Goal: Task Accomplishment & Management: Use online tool/utility

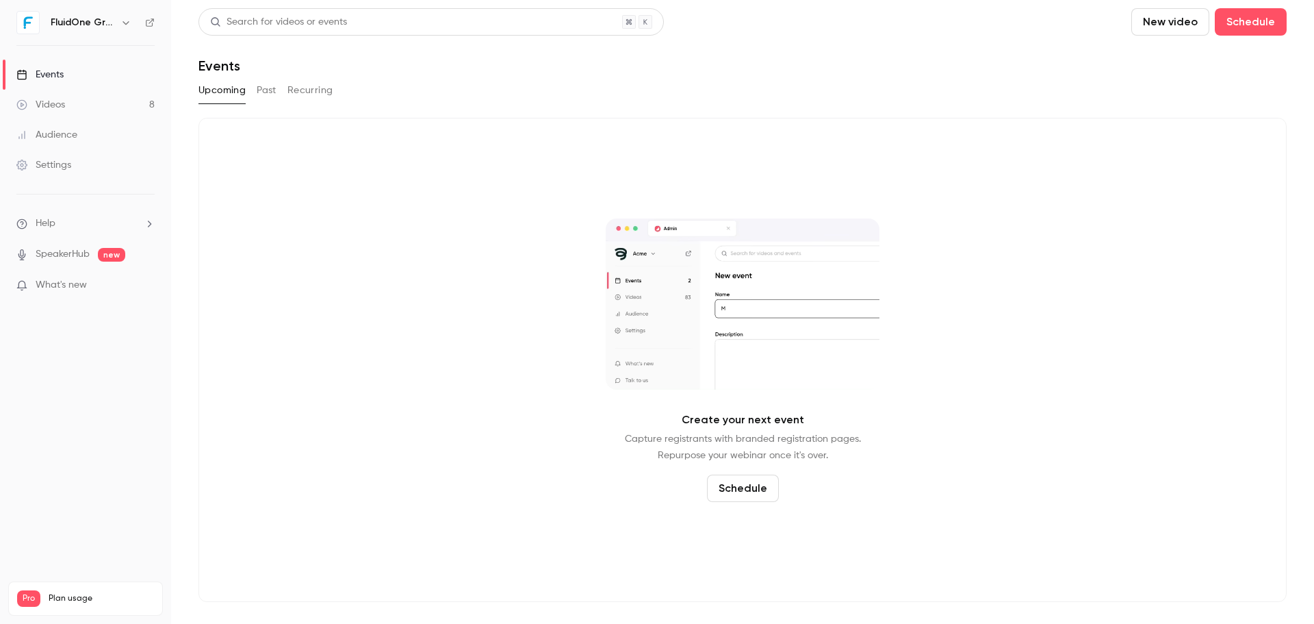
click at [270, 87] on button "Past" at bounding box center [267, 90] width 20 height 22
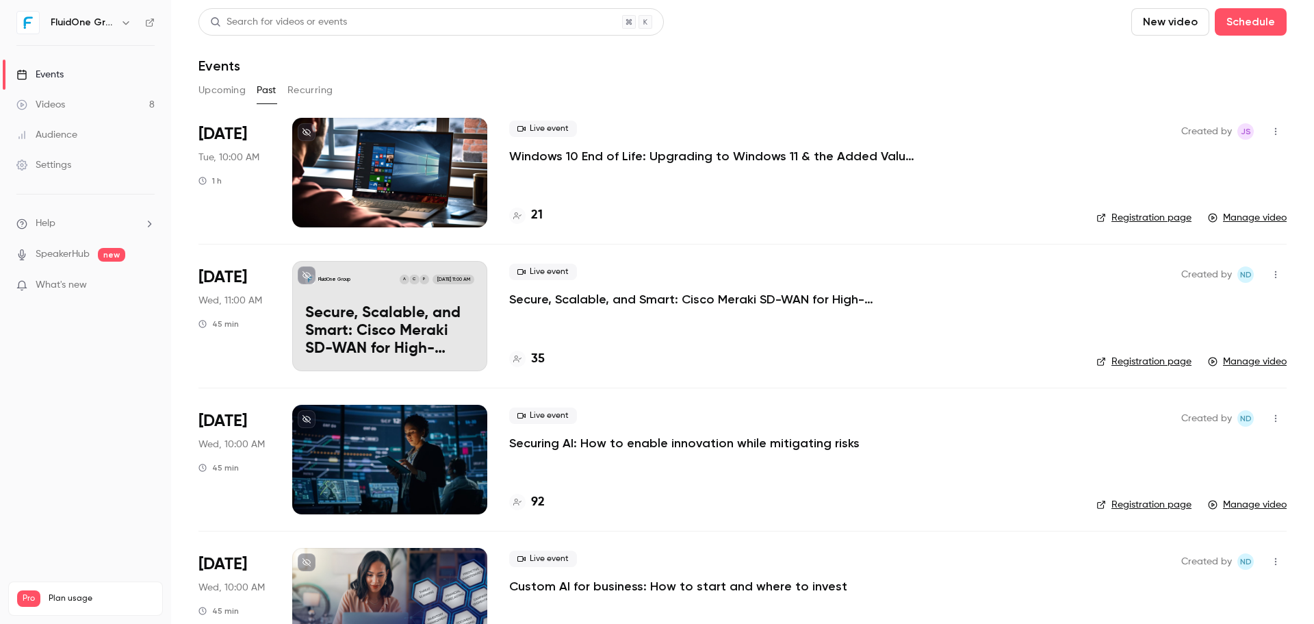
click at [382, 169] on div at bounding box center [389, 173] width 195 height 110
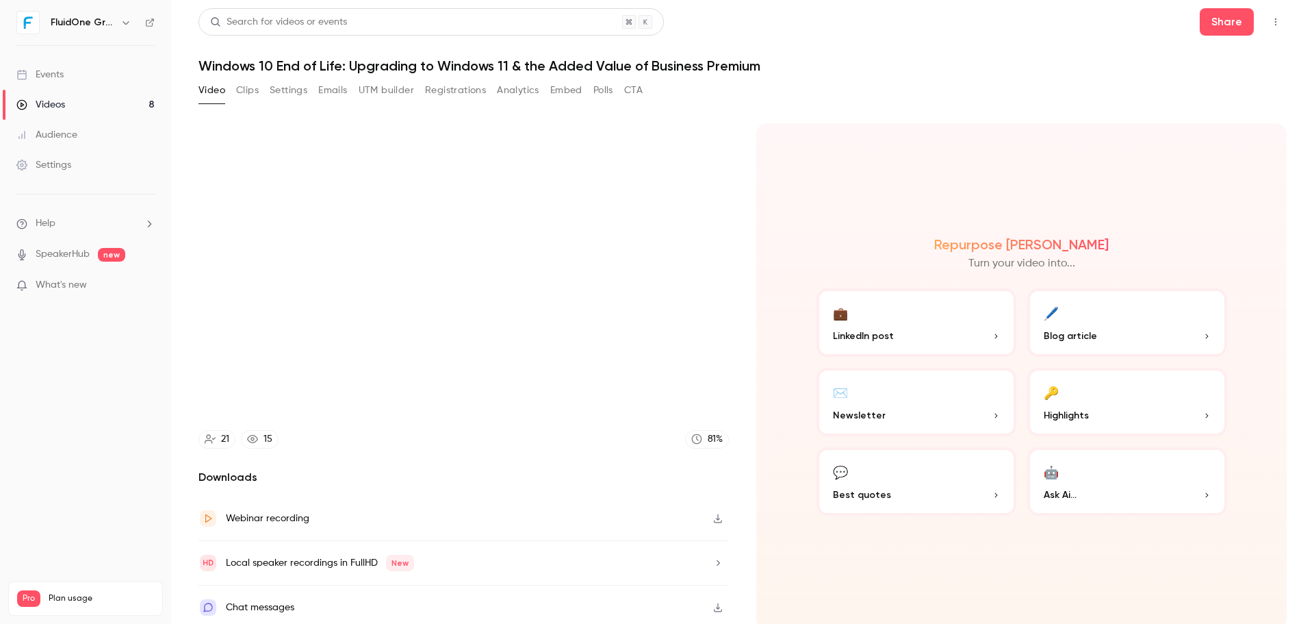
click at [240, 88] on button "Clips" at bounding box center [247, 90] width 23 height 22
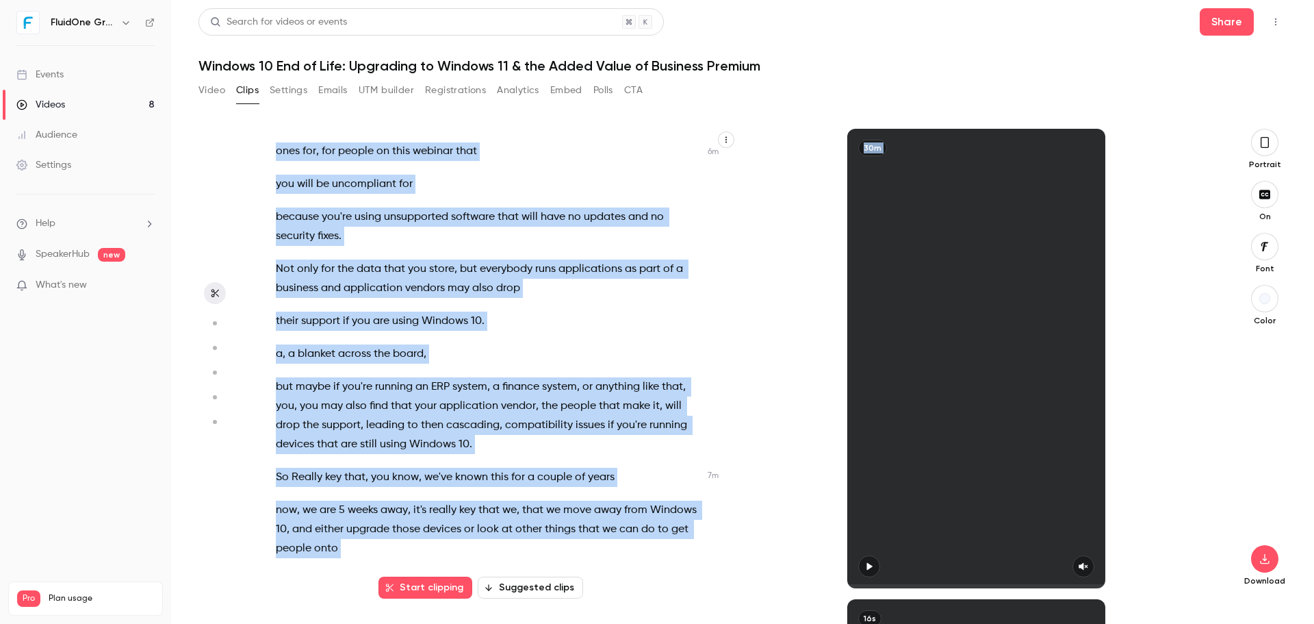
scroll to position [2686, 0]
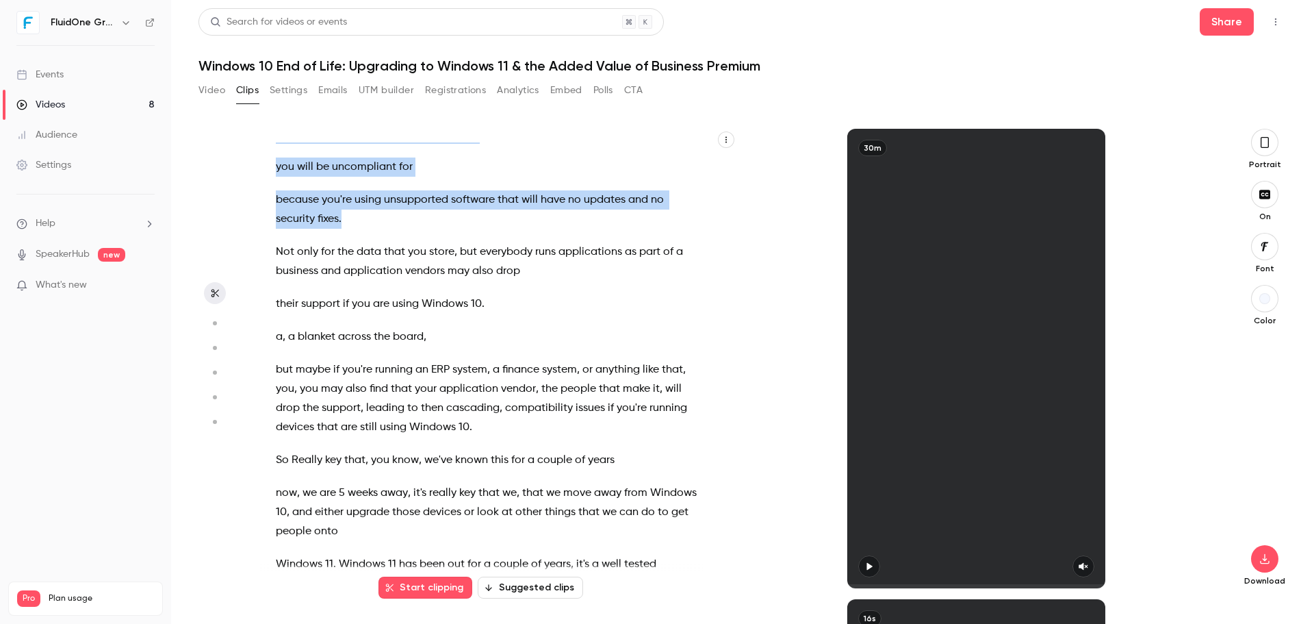
drag, startPoint x: 473, startPoint y: 207, endPoint x: 543, endPoint y: 227, distance: 72.6
click at [543, 227] on div "Good morning everybody , welcome to [DATE] webinar session . We're just gonna l…" at bounding box center [495, 365] width 472 height 446
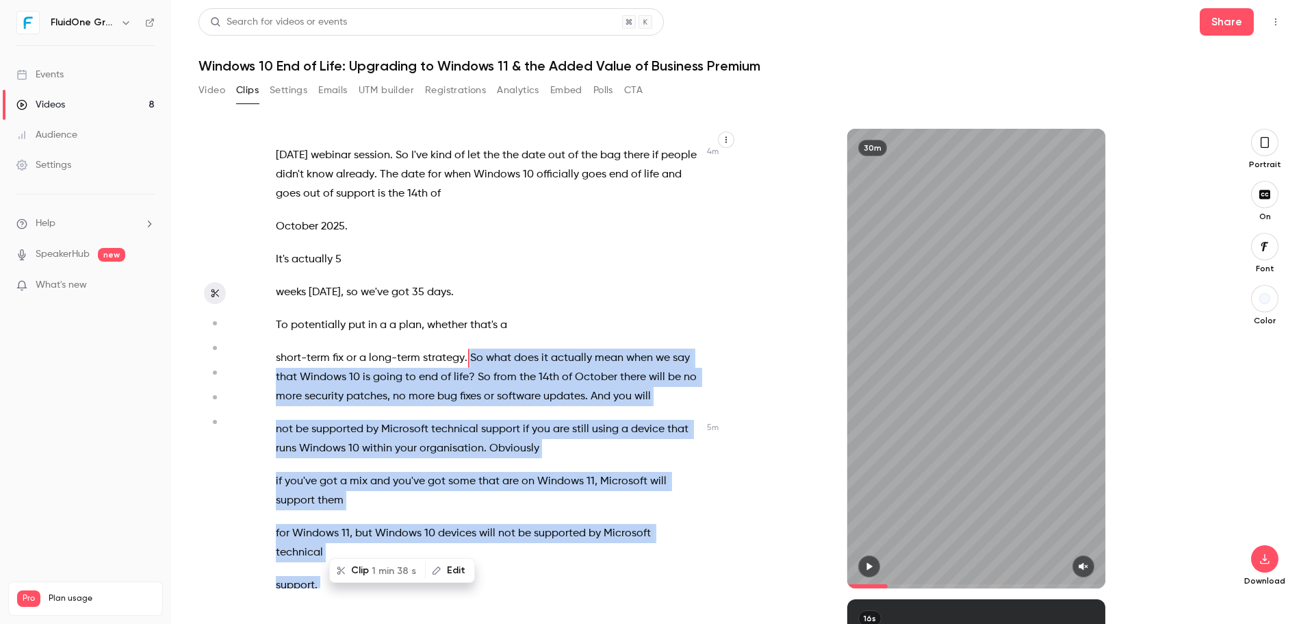
scroll to position [1830, 0]
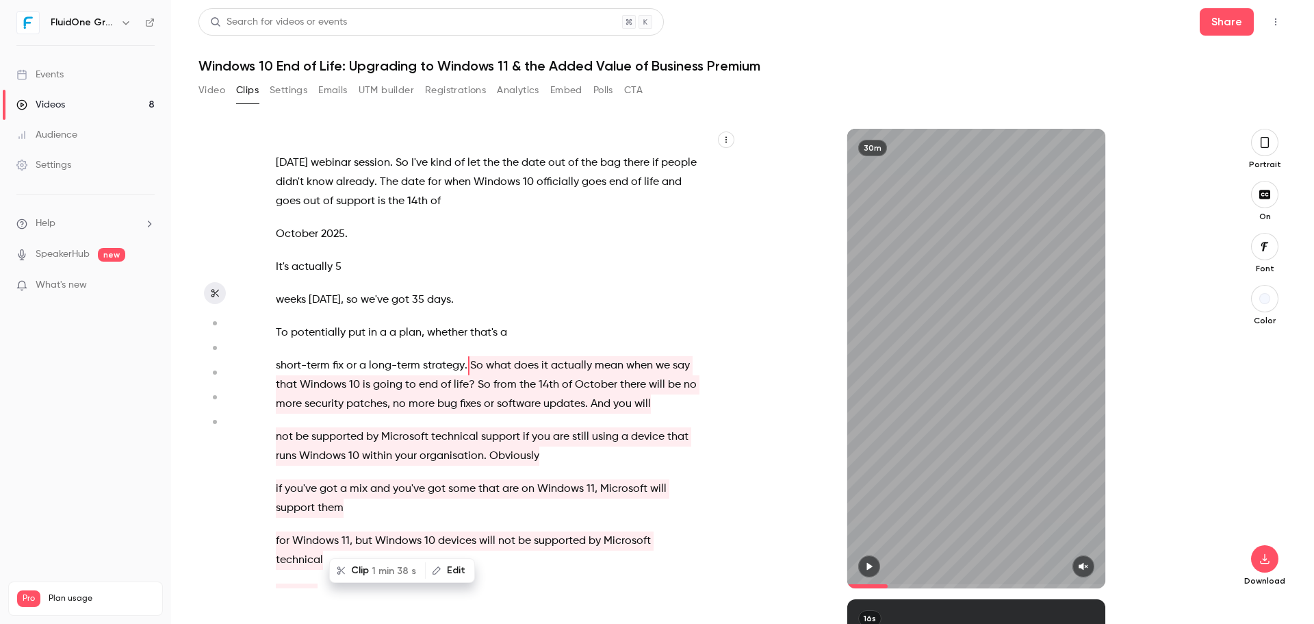
click at [542, 293] on p "weeks [DATE] , so we've got 35 days ." at bounding box center [488, 299] width 424 height 19
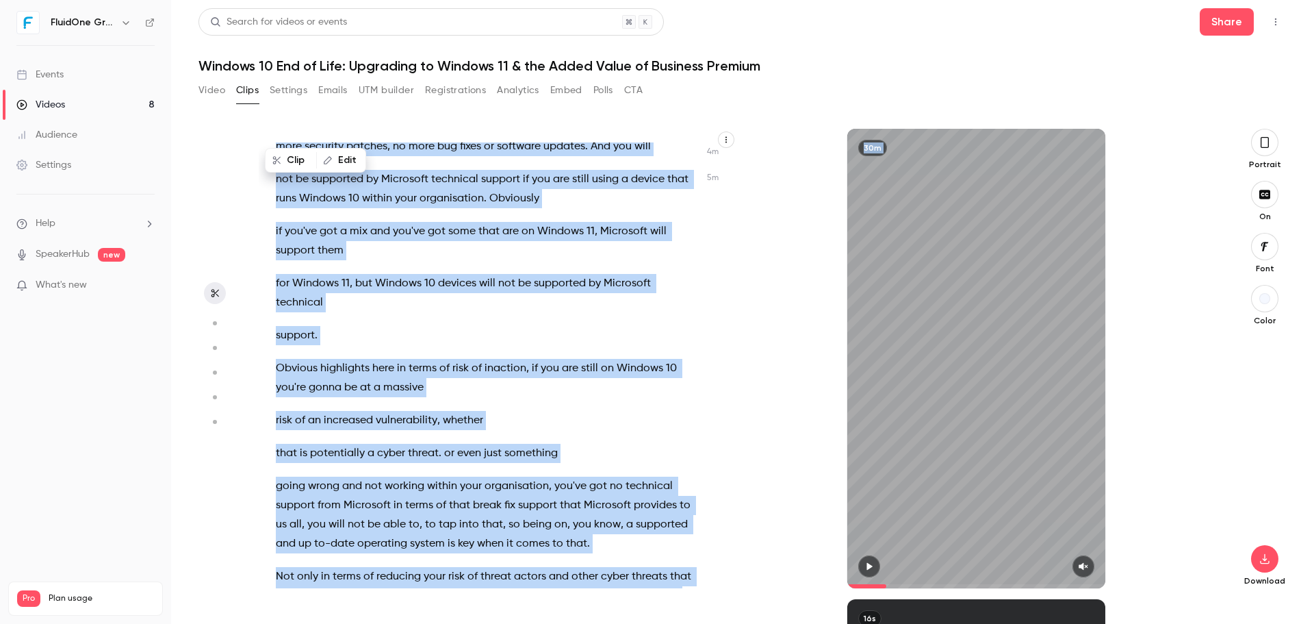
scroll to position [2113, 0]
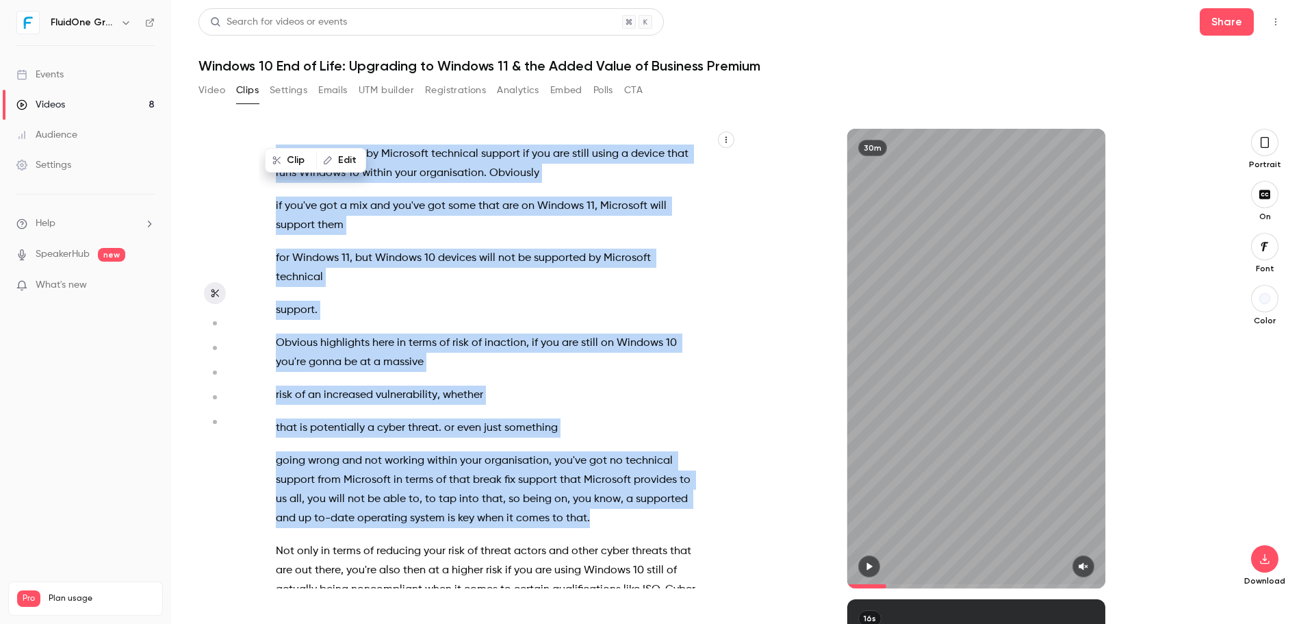
drag, startPoint x: 474, startPoint y: 396, endPoint x: 613, endPoint y: 517, distance: 184.9
click at [613, 517] on div "Good morning everybody , welcome to [DATE] webinar session . We're just gonna l…" at bounding box center [495, 365] width 472 height 446
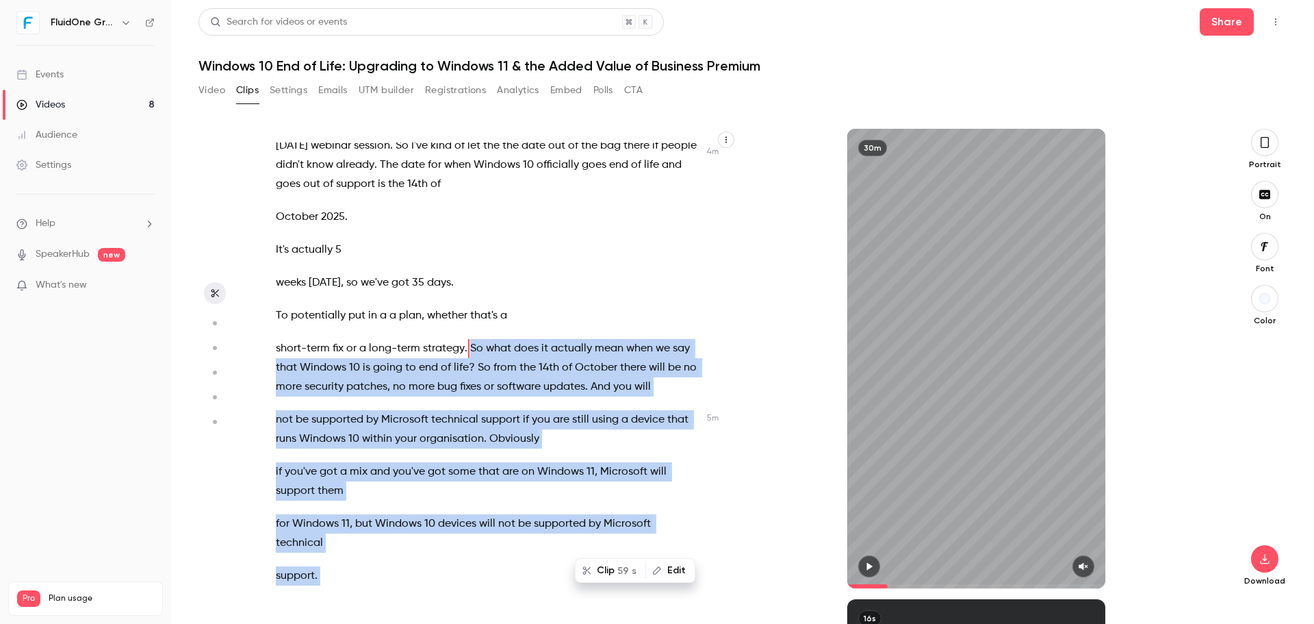
scroll to position [1830, 0]
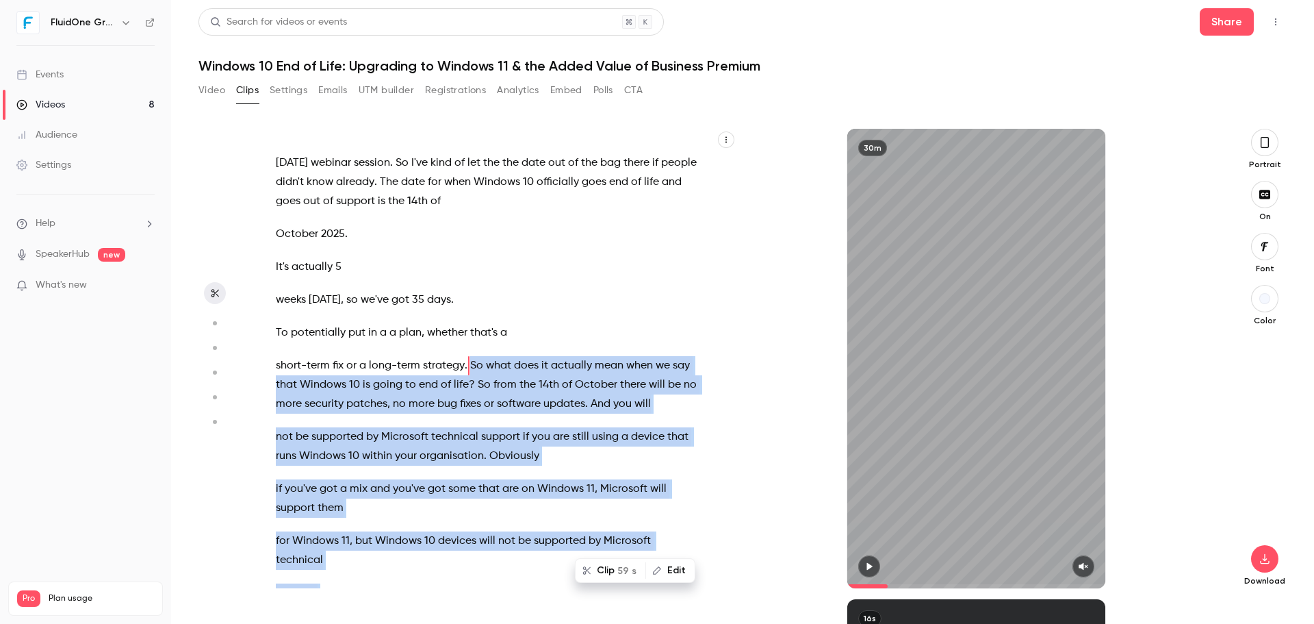
click at [865, 559] on button "button" at bounding box center [869, 566] width 22 height 22
click at [1076, 558] on button "button" at bounding box center [1084, 566] width 22 height 22
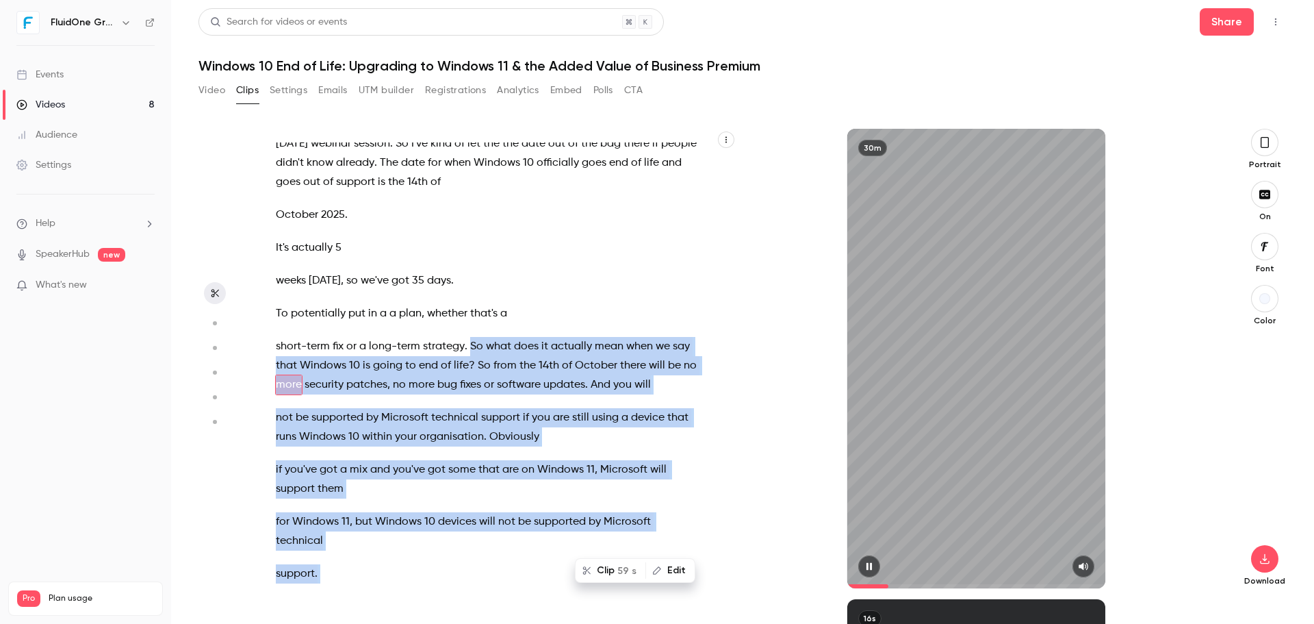
scroll to position [1869, 0]
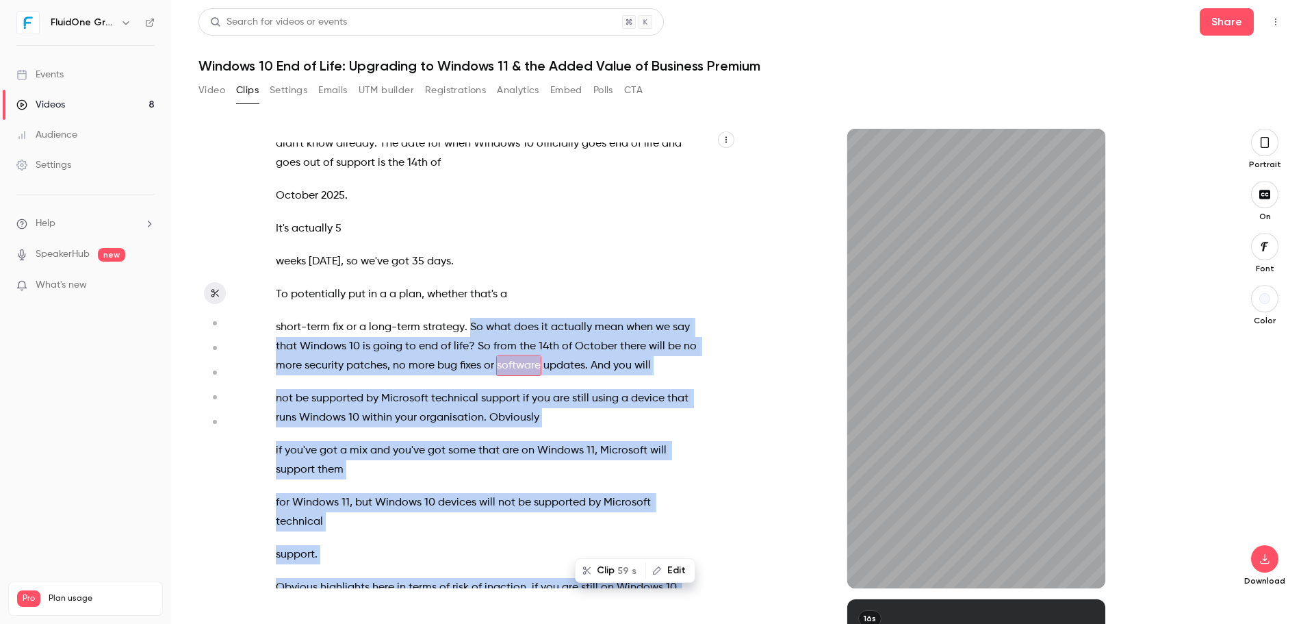
click at [1273, 142] on button "button" at bounding box center [1264, 142] width 27 height 27
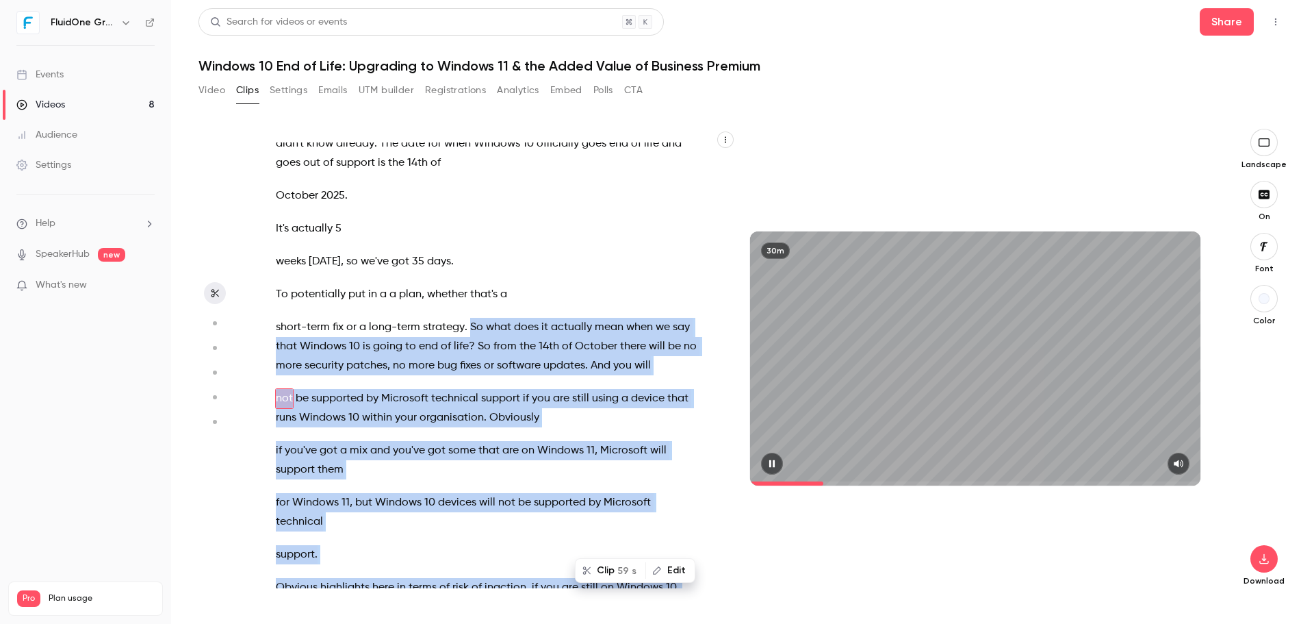
scroll to position [1901, 0]
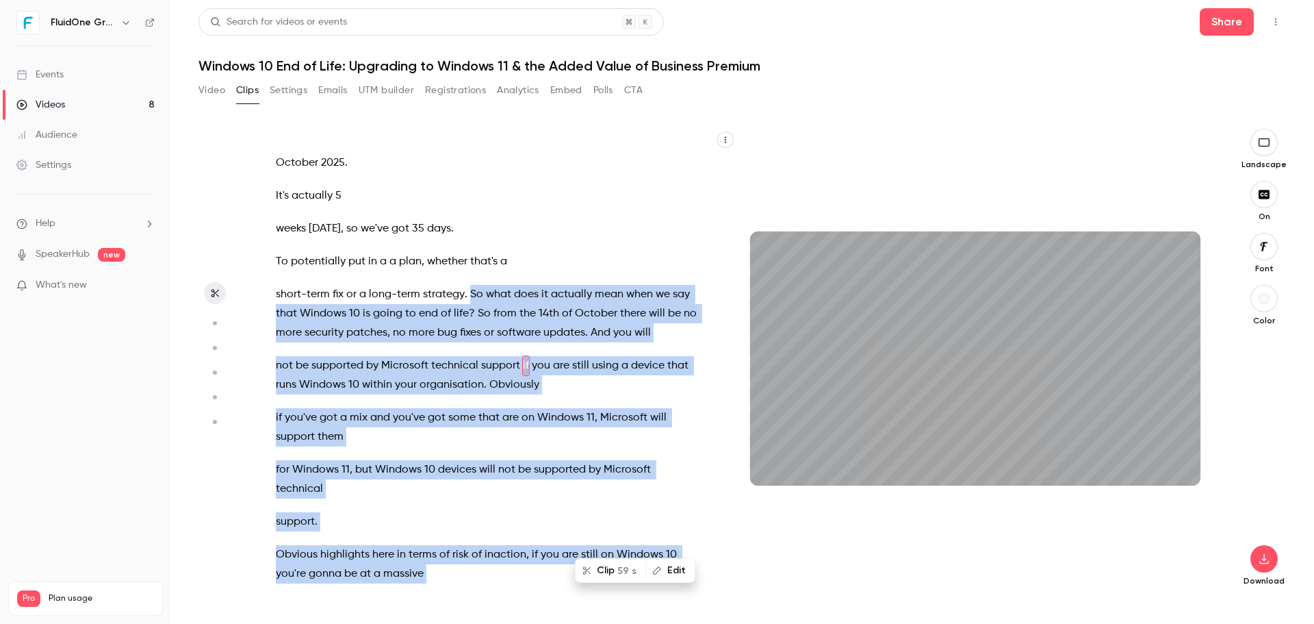
click at [611, 332] on span "And" at bounding box center [601, 332] width 20 height 19
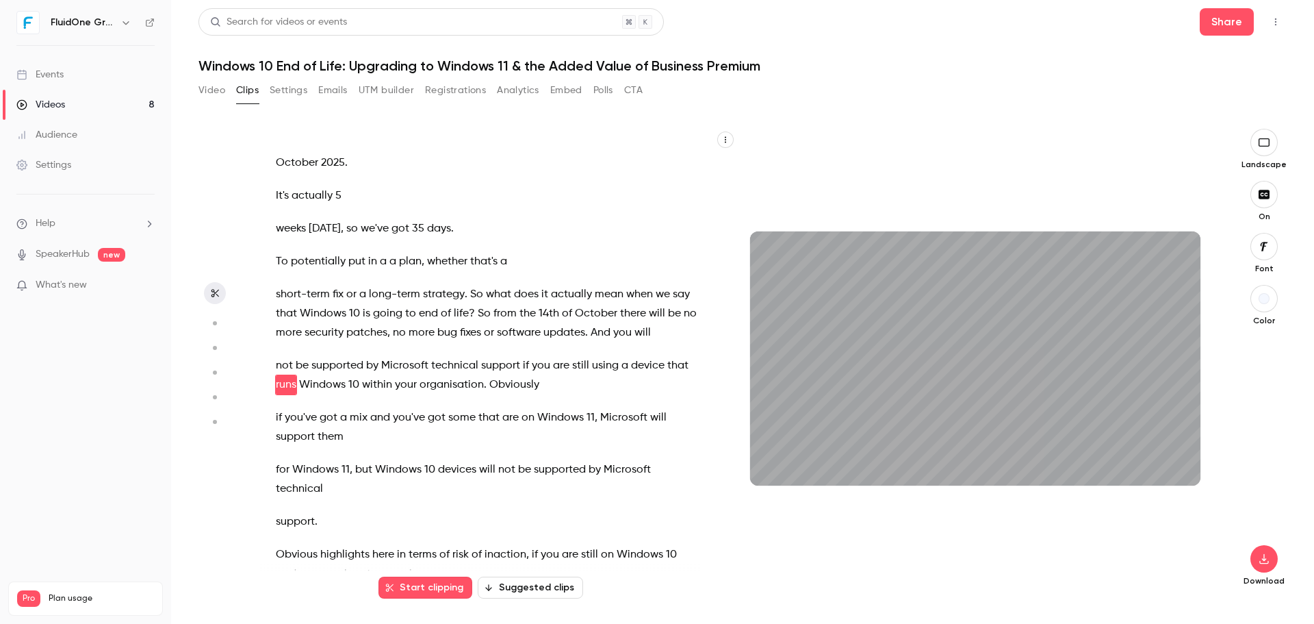
scroll to position [1921, 0]
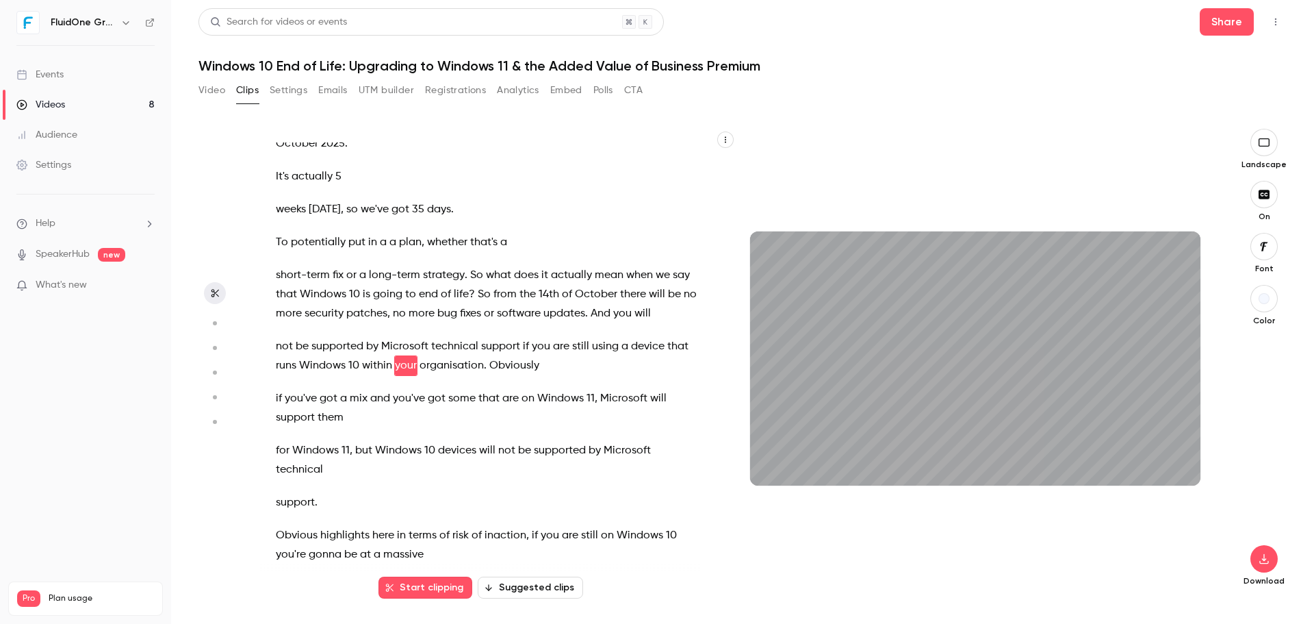
click at [591, 309] on span at bounding box center [589, 313] width 3 height 11
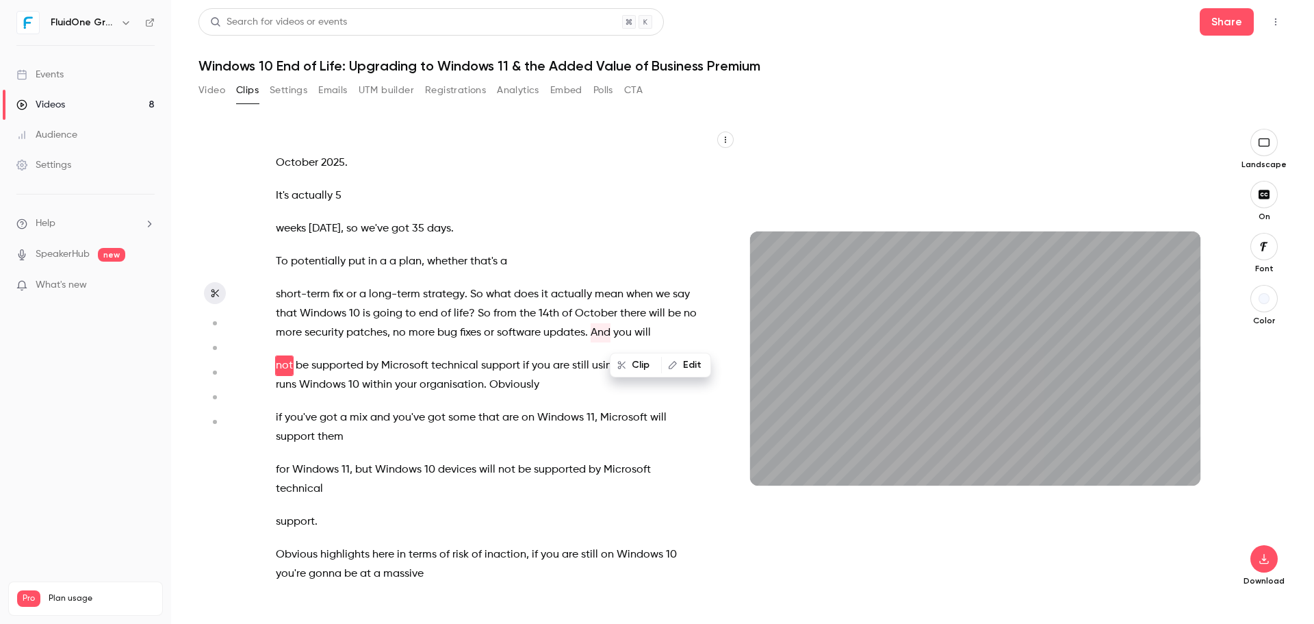
click at [683, 398] on div "Good morning everybody , welcome to [DATE] webinar session . We're just gonna l…" at bounding box center [494, 365] width 471 height 446
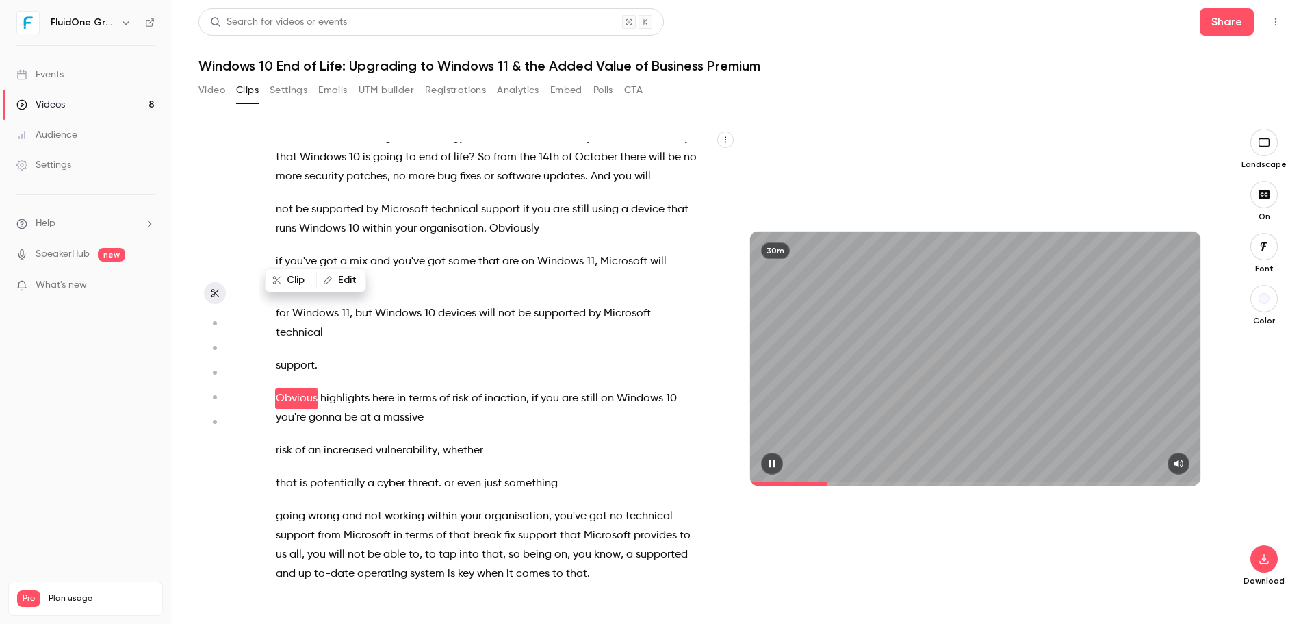
scroll to position [2090, 0]
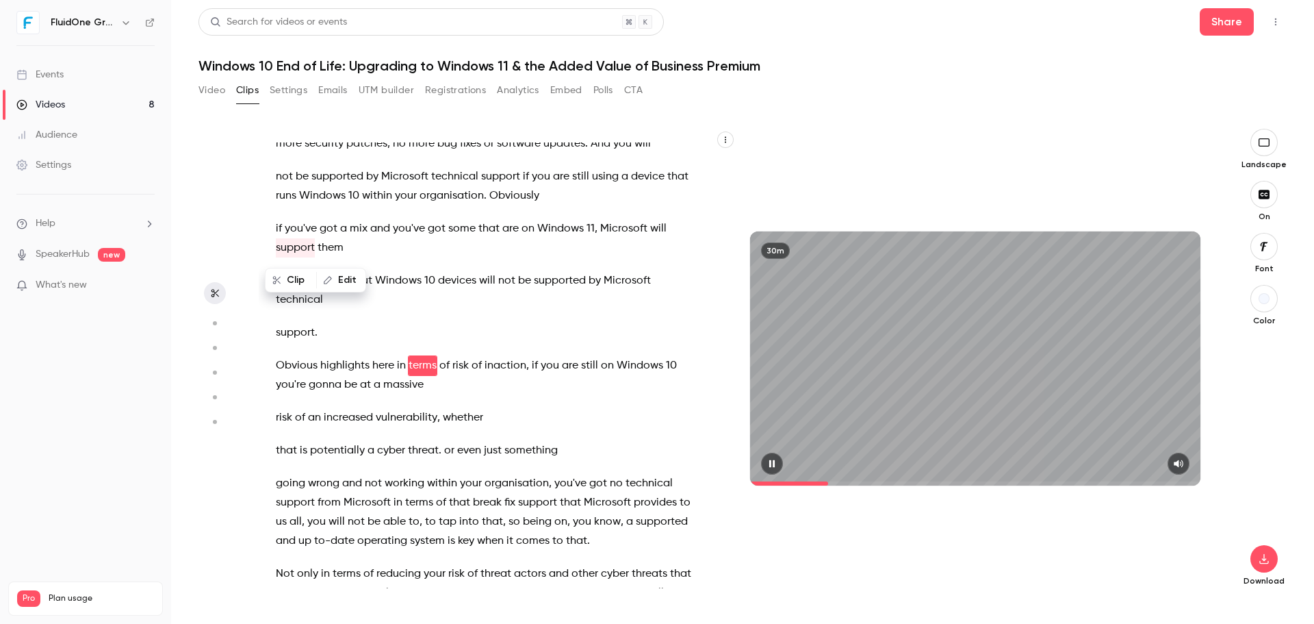
click at [764, 466] on button "button" at bounding box center [772, 463] width 22 height 22
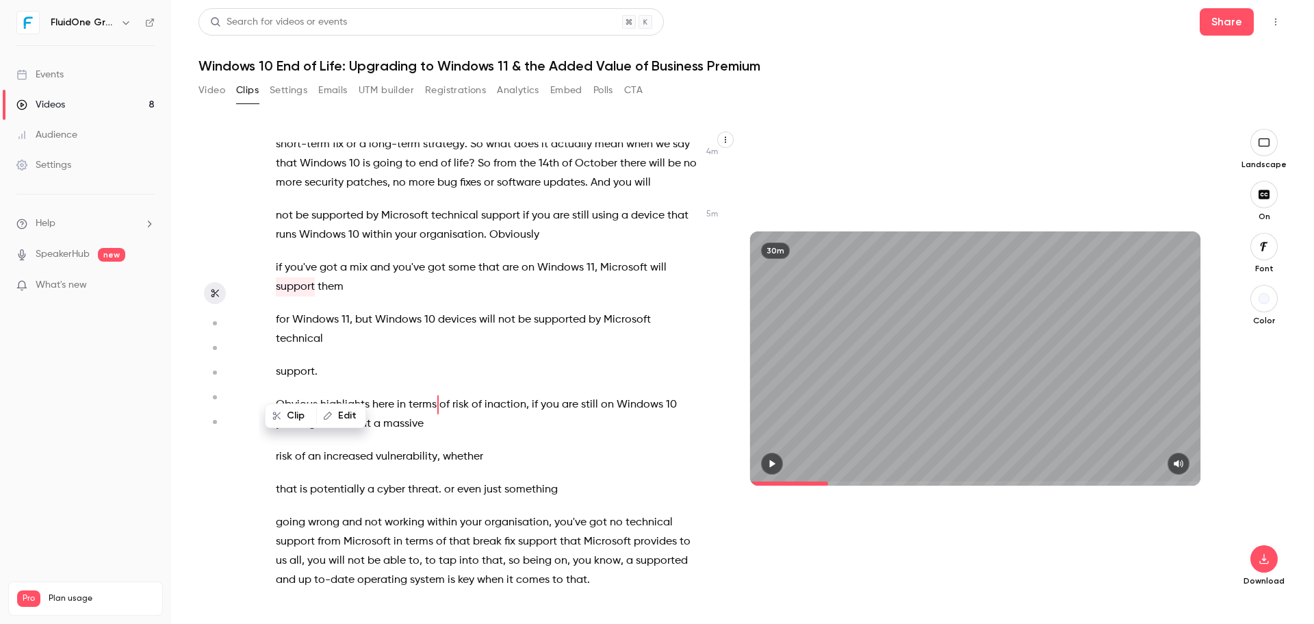
scroll to position [1953, 0]
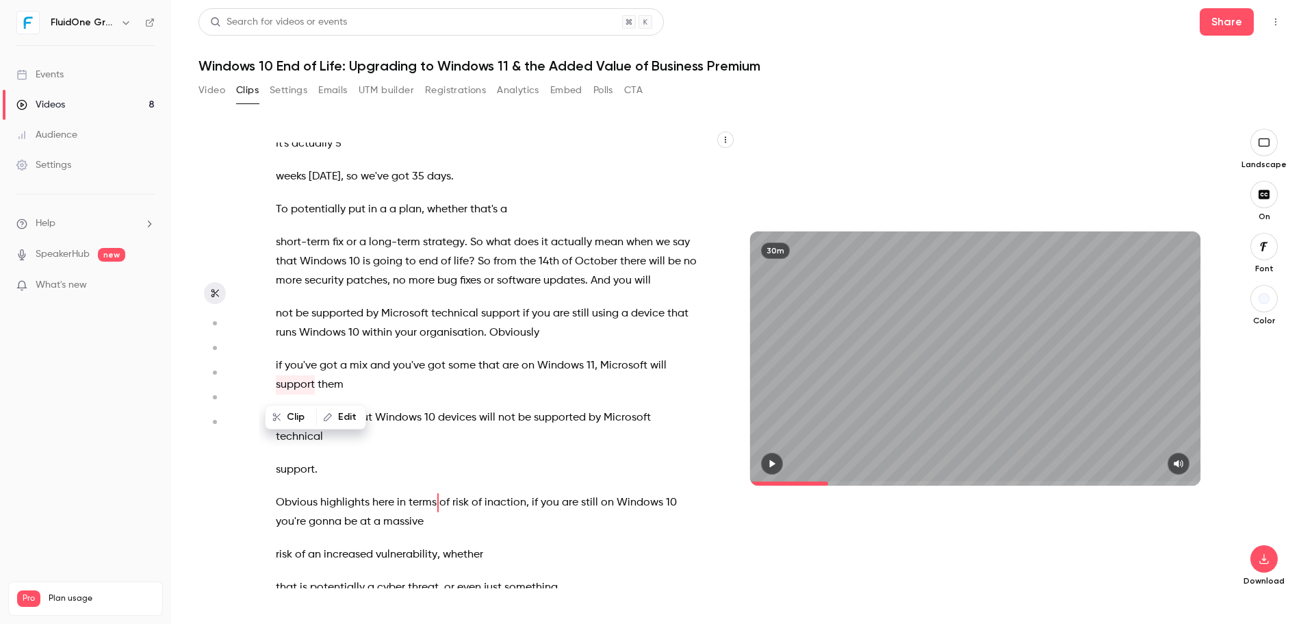
click at [611, 277] on span "And" at bounding box center [601, 280] width 20 height 19
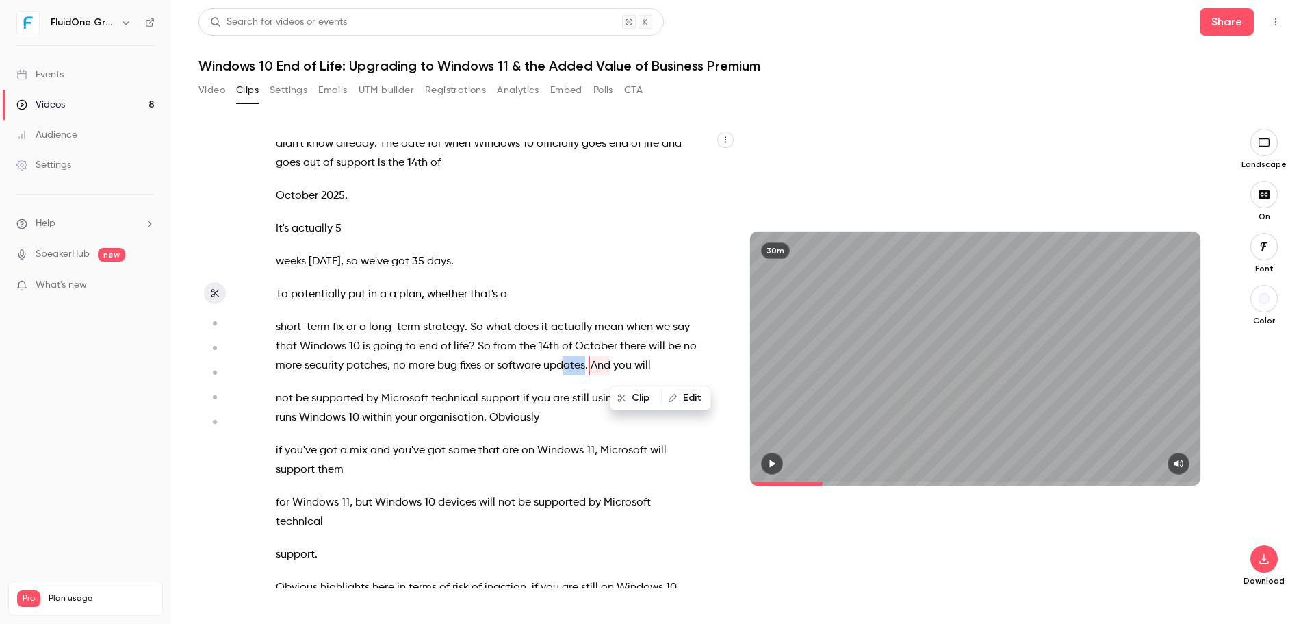
drag, startPoint x: 619, startPoint y: 365, endPoint x: 596, endPoint y: 365, distance: 22.6
click at [596, 365] on p "short-term fix or a long-term strategy . So what does it actually mean when we …" at bounding box center [487, 346] width 423 height 57
click at [585, 366] on span "updates" at bounding box center [564, 365] width 42 height 19
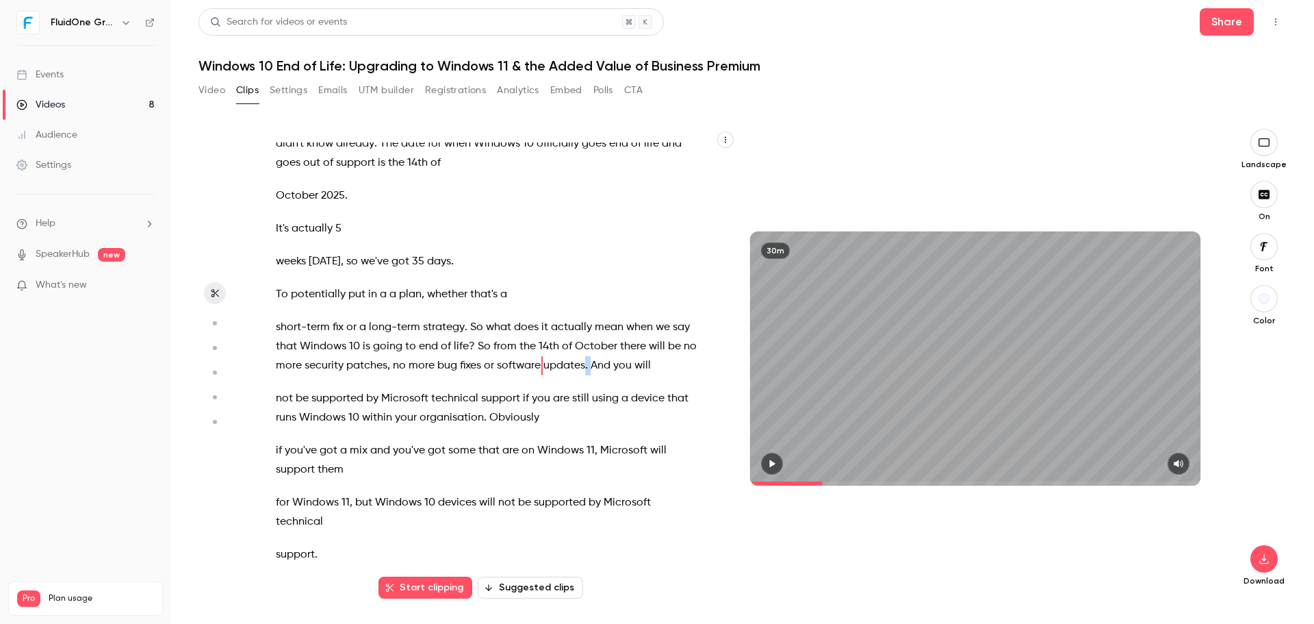
drag, startPoint x: 624, startPoint y: 368, endPoint x: 574, endPoint y: 365, distance: 49.3
click at [574, 365] on p "short-term fix or a long-term strategy . So what does it actually mean when we …" at bounding box center [487, 346] width 423 height 57
click at [595, 394] on button "Edit" at bounding box center [594, 398] width 47 height 22
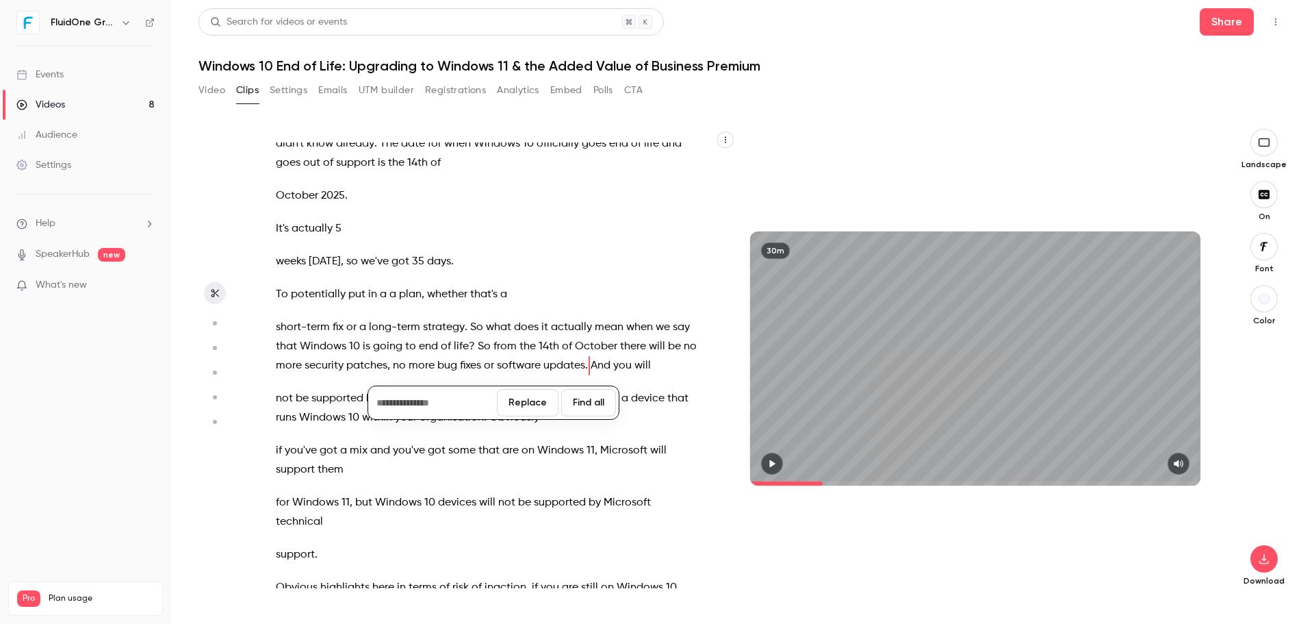
click at [585, 364] on span "updates" at bounding box center [564, 365] width 42 height 19
click at [627, 391] on button "Edit" at bounding box center [640, 398] width 47 height 22
click at [591, 365] on span at bounding box center [589, 365] width 3 height 11
click at [588, 365] on span "." at bounding box center [586, 365] width 3 height 19
drag, startPoint x: 617, startPoint y: 367, endPoint x: 608, endPoint y: 373, distance: 10.8
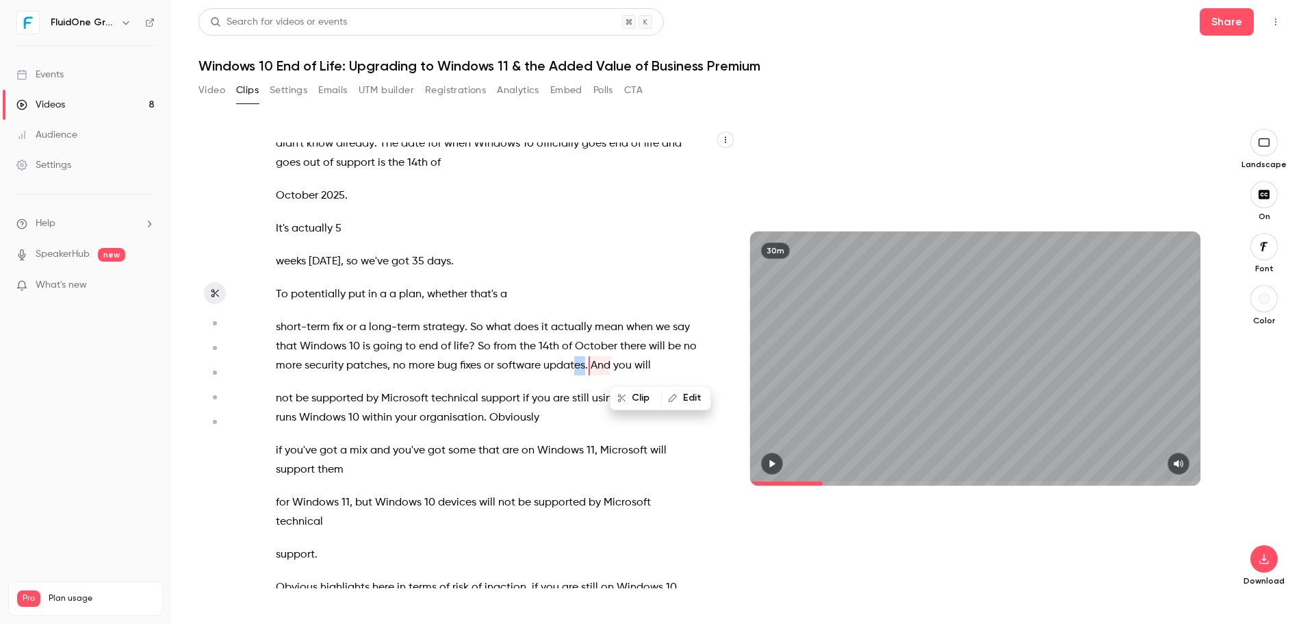
click at [608, 373] on p "short-term fix or a long-term strategy . So what does it actually mean when we …" at bounding box center [487, 346] width 423 height 57
type input "*****"
click at [588, 360] on span "." at bounding box center [586, 365] width 3 height 19
click at [585, 364] on span "updates" at bounding box center [564, 365] width 42 height 19
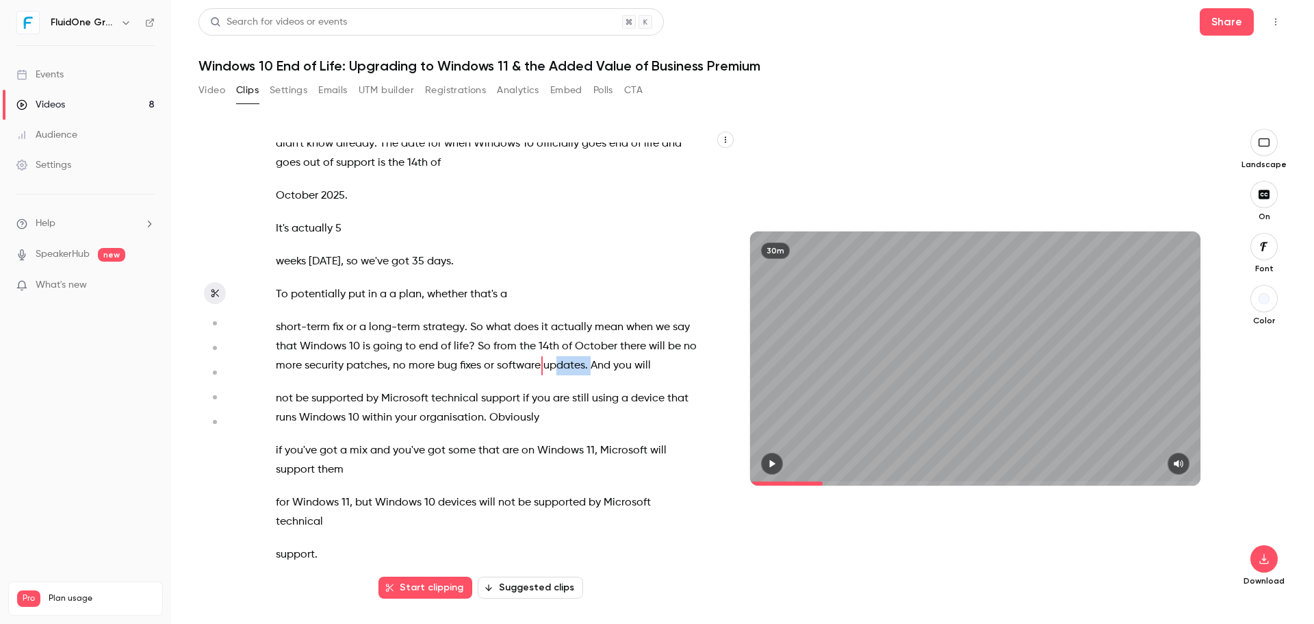
drag, startPoint x: 622, startPoint y: 365, endPoint x: 590, endPoint y: 363, distance: 32.2
click at [590, 363] on p "short-term fix or a long-term strategy . So what does it actually mean when we …" at bounding box center [487, 346] width 423 height 57
click at [673, 393] on icon "button" at bounding box center [670, 398] width 10 height 10
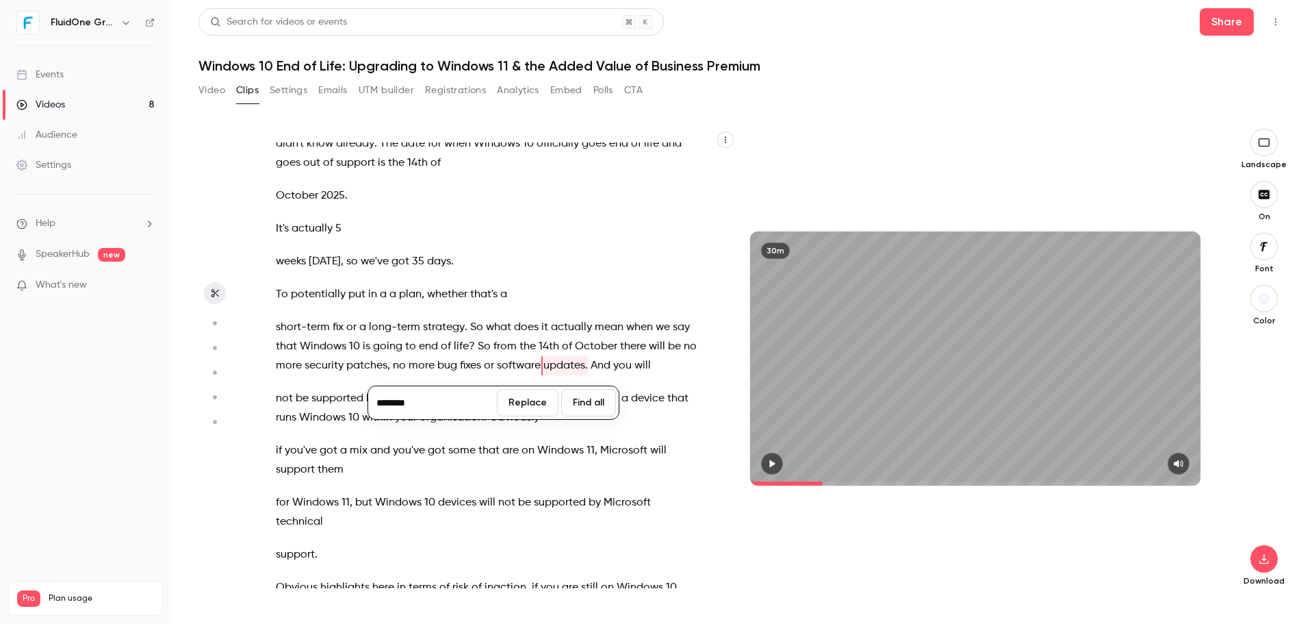
click at [474, 400] on input "********" at bounding box center [432, 402] width 123 height 27
type input "*******"
click at [544, 406] on button "Replace" at bounding box center [528, 402] width 62 height 27
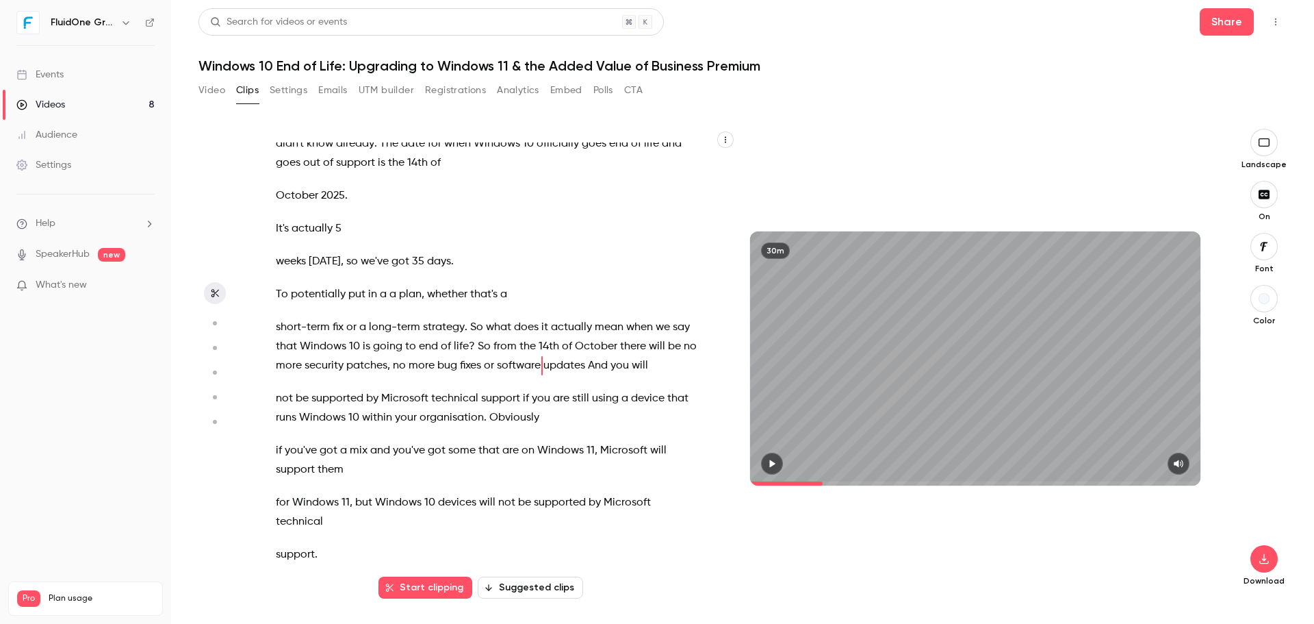
click at [608, 365] on span "And" at bounding box center [598, 365] width 20 height 19
type input "*****"
click at [671, 392] on button "Edit" at bounding box center [685, 398] width 47 height 22
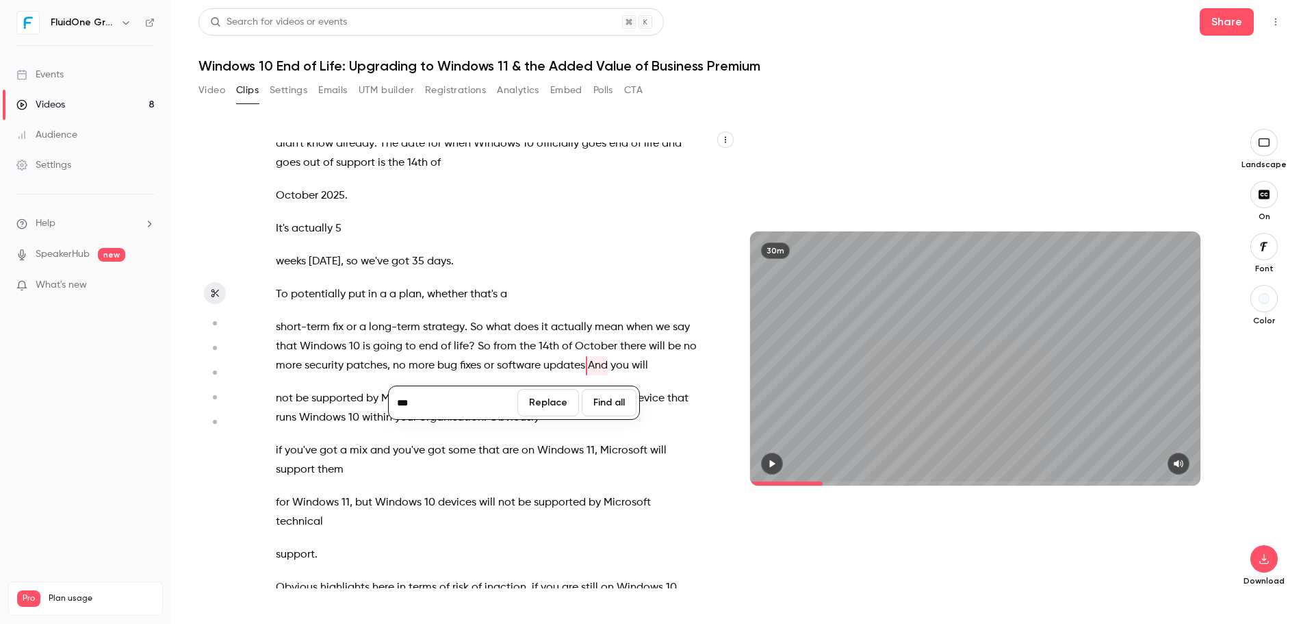
type input "***"
click at [564, 396] on button "Replace" at bounding box center [548, 402] width 62 height 27
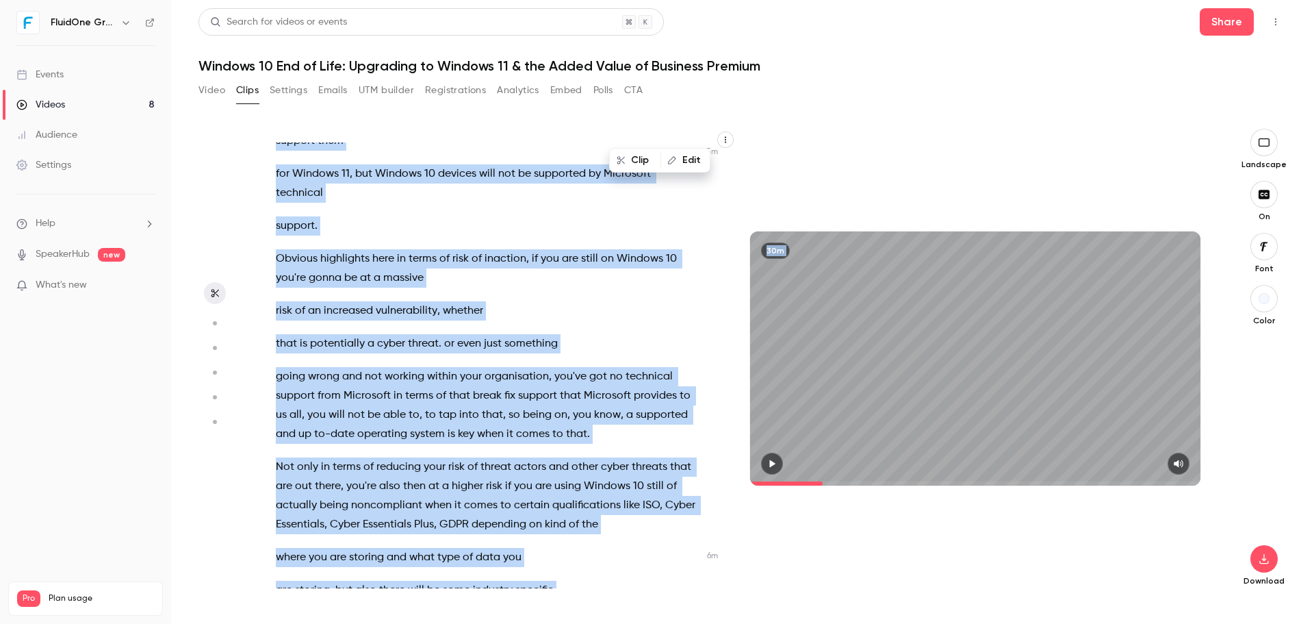
scroll to position [2255, 0]
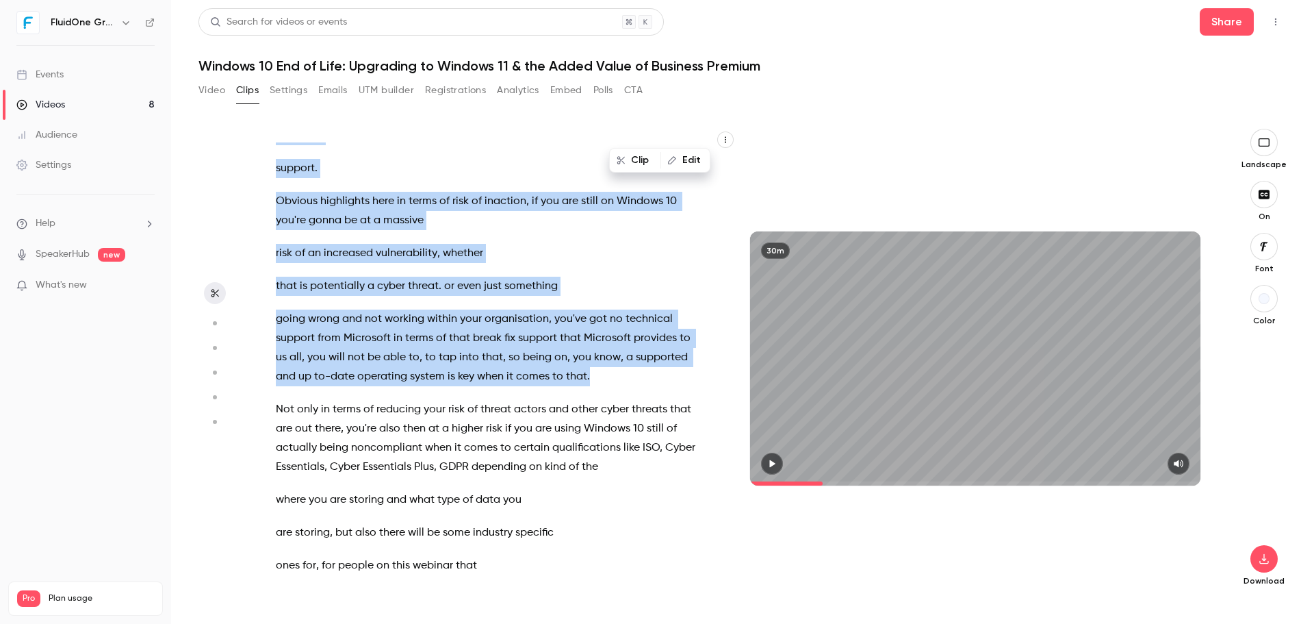
drag, startPoint x: 472, startPoint y: 326, endPoint x: 592, endPoint y: 376, distance: 130.7
click at [592, 376] on div "Good morning everybody , welcome to [DATE] webinar session . We're just gonna l…" at bounding box center [494, 365] width 471 height 446
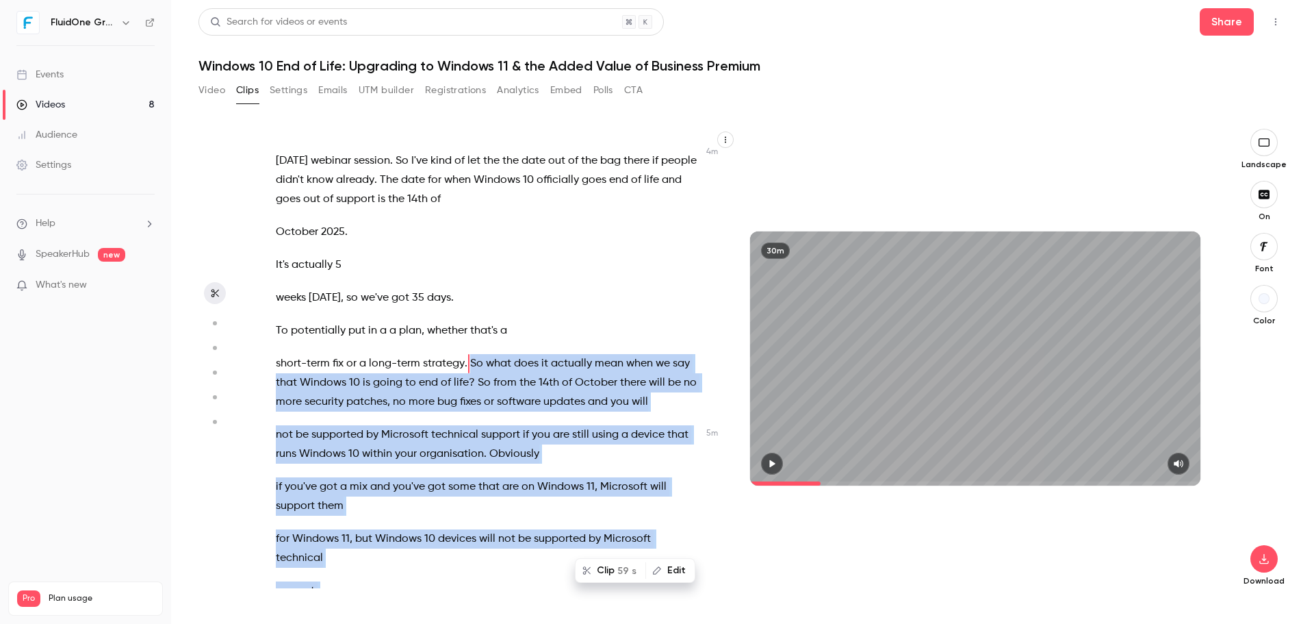
scroll to position [1830, 0]
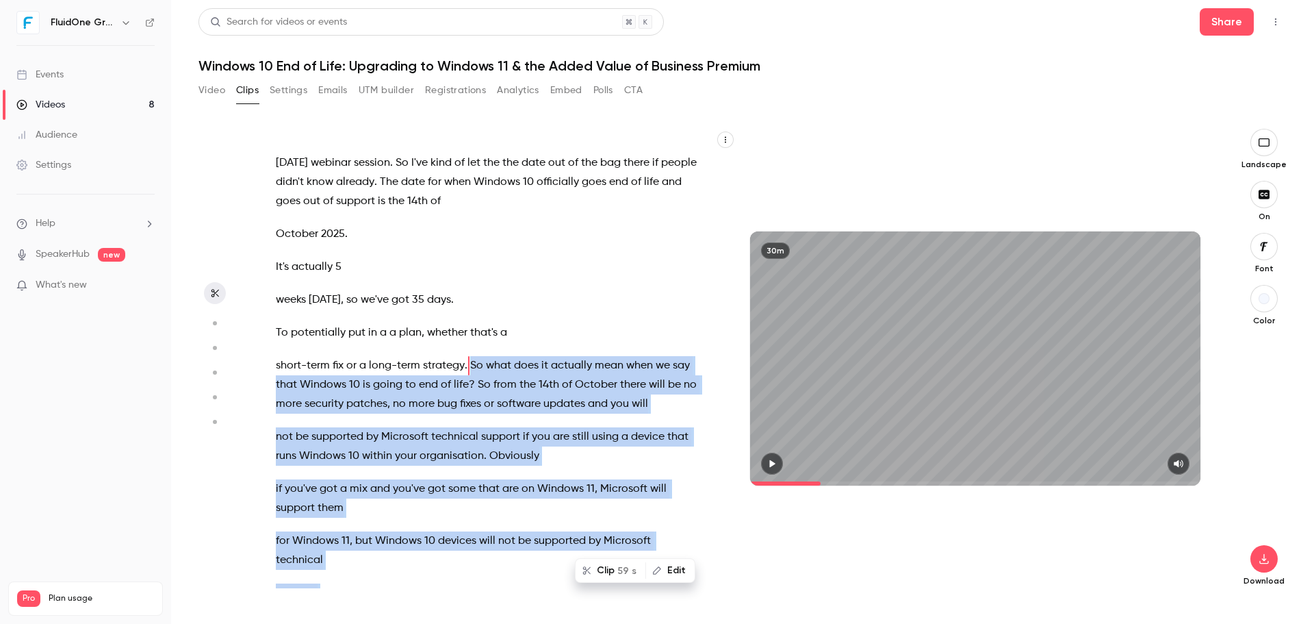
click at [776, 464] on icon "button" at bounding box center [772, 464] width 11 height 10
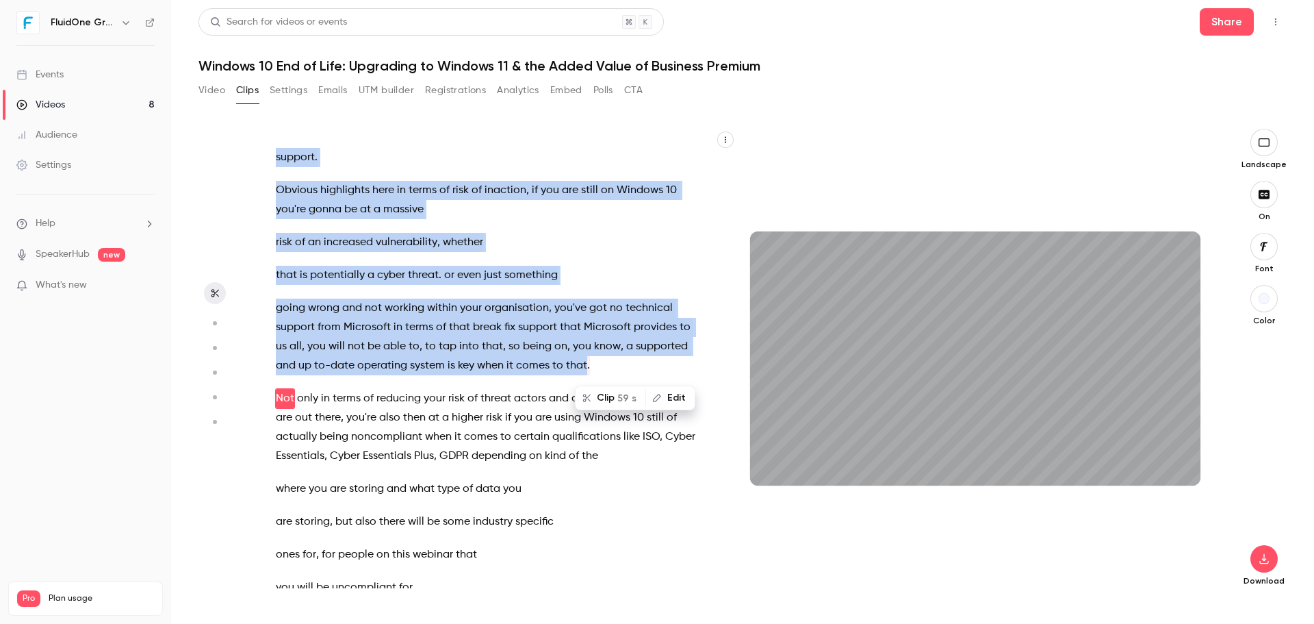
scroll to position [2298, 0]
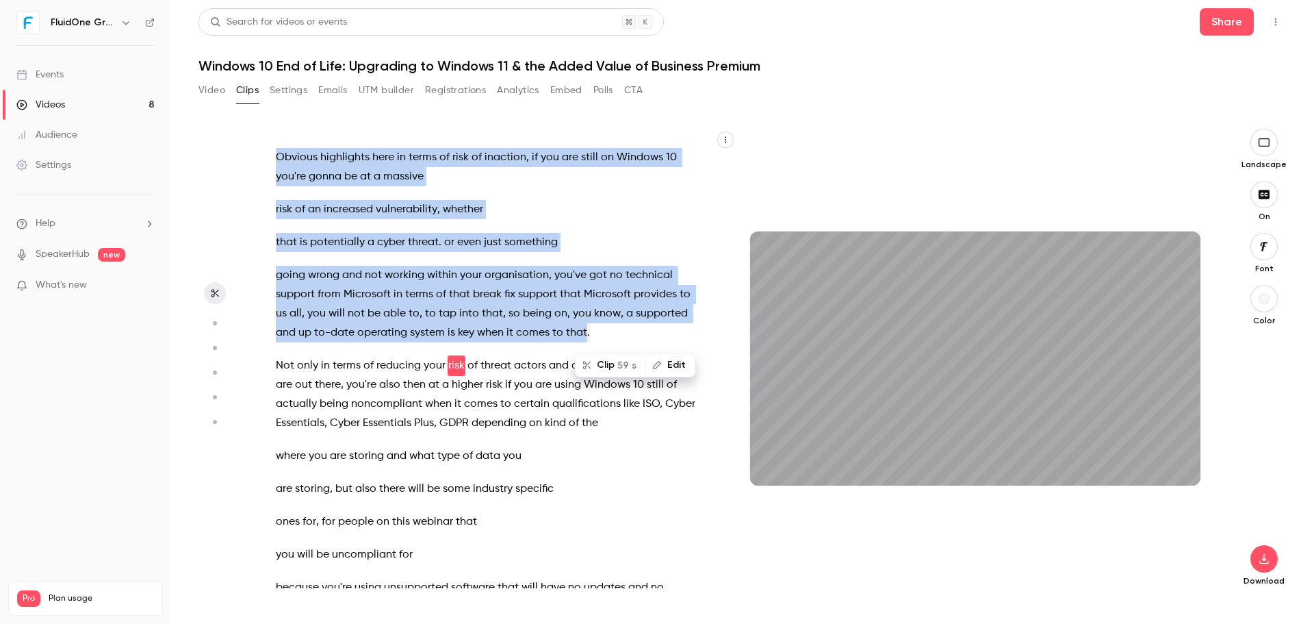
click at [598, 365] on button "Clip 59 s" at bounding box center [610, 365] width 68 height 22
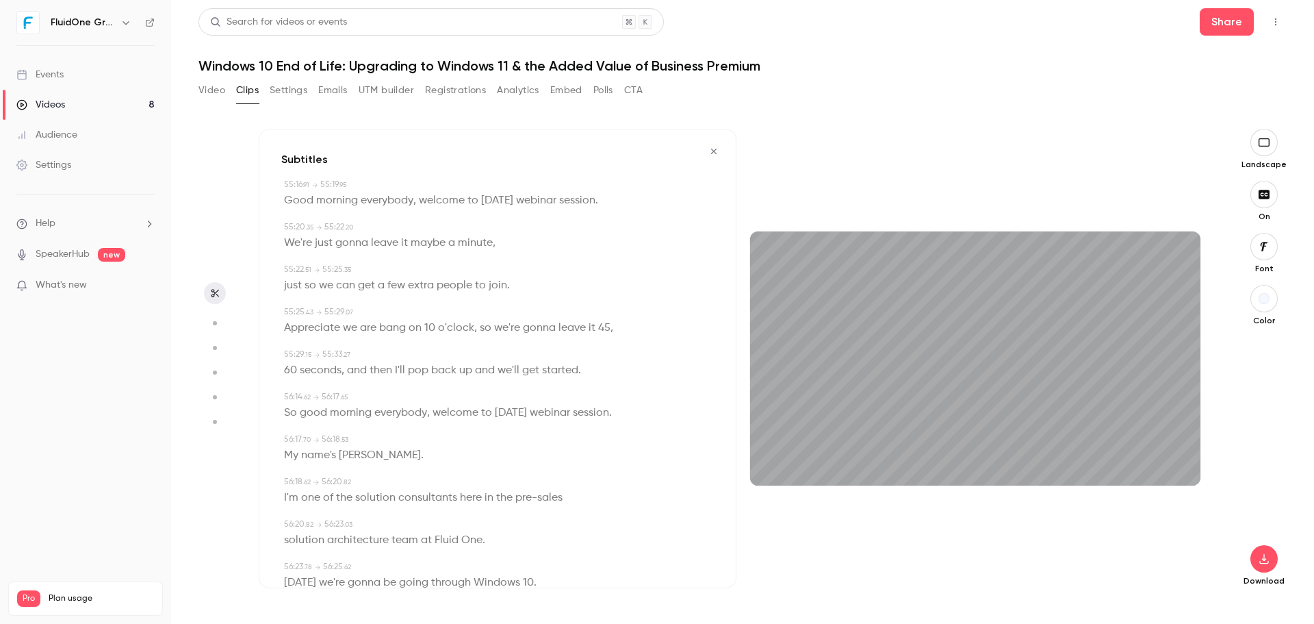
type input "*"
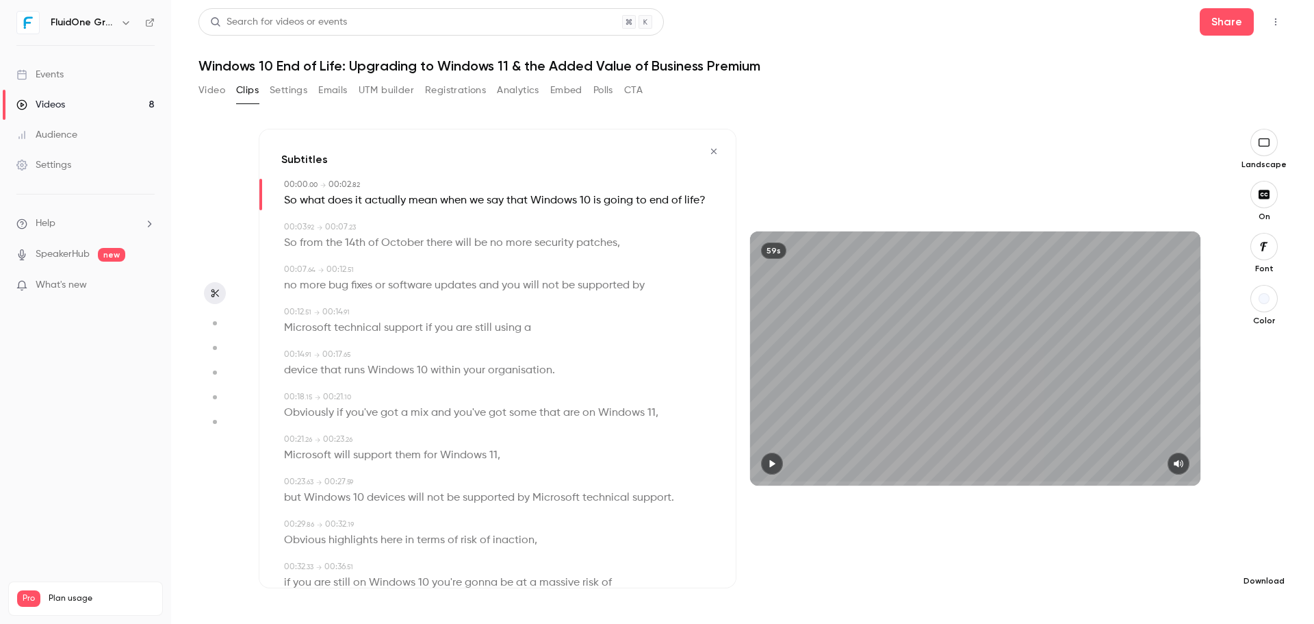
click at [1270, 555] on icon "button" at bounding box center [1264, 558] width 16 height 11
click at [1126, 592] on span "Balance between quality and CPU time" at bounding box center [1161, 596] width 157 height 14
